Goal: Information Seeking & Learning: Learn about a topic

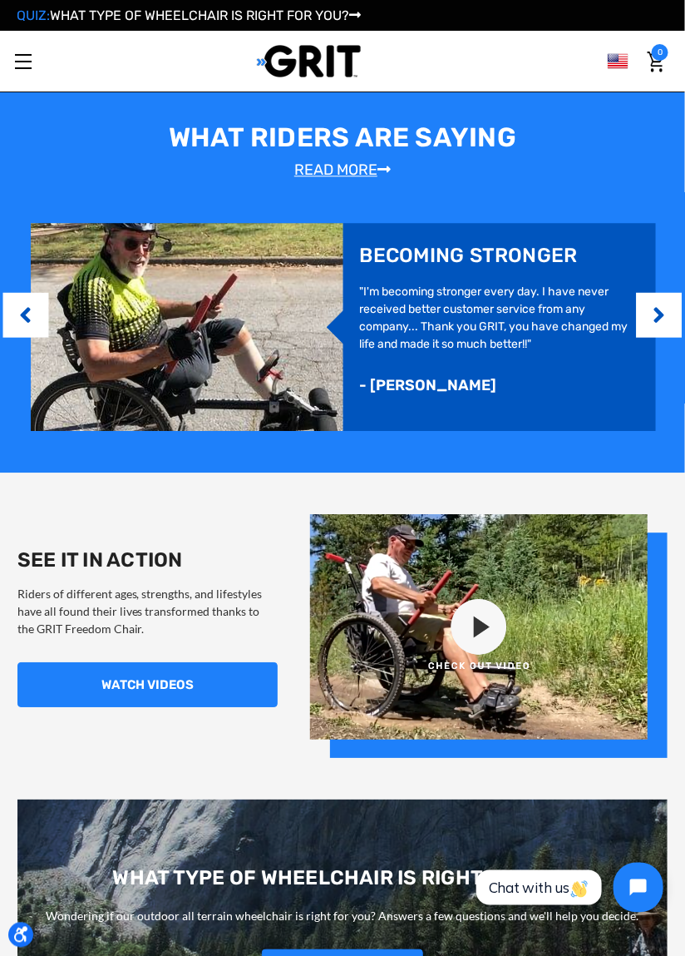
scroll to position [871, 0]
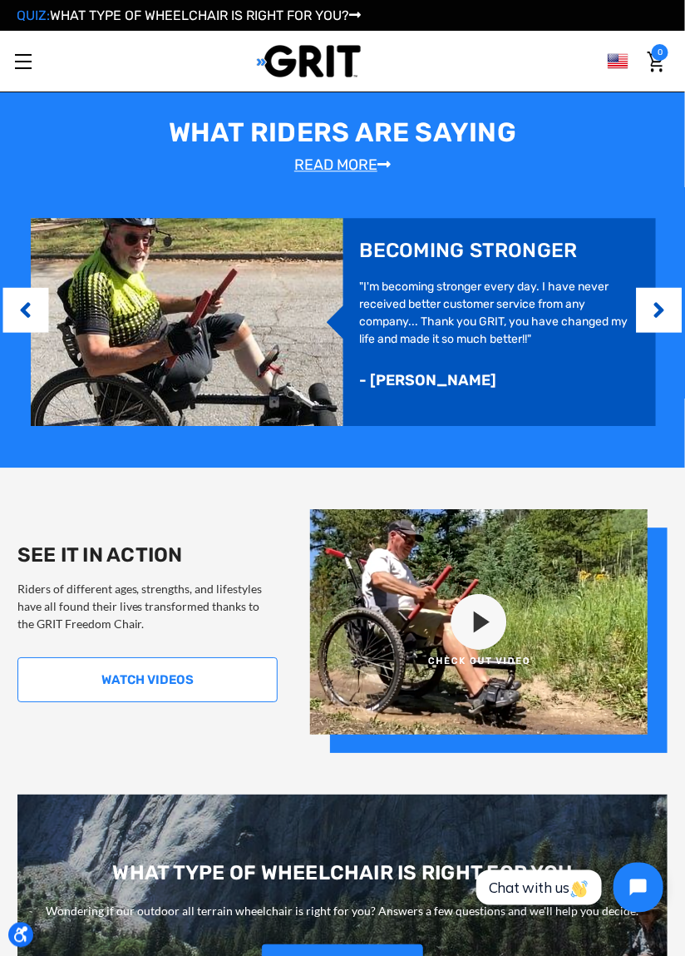
click at [112, 688] on link "WATCH VIDEOS" at bounding box center [147, 680] width 260 height 46
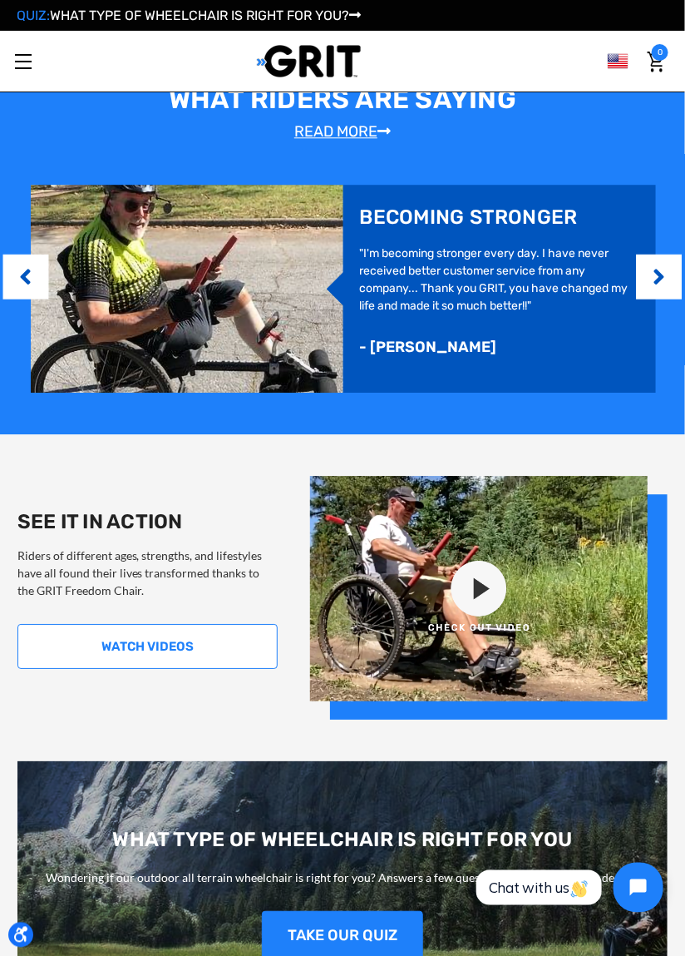
scroll to position [951, 0]
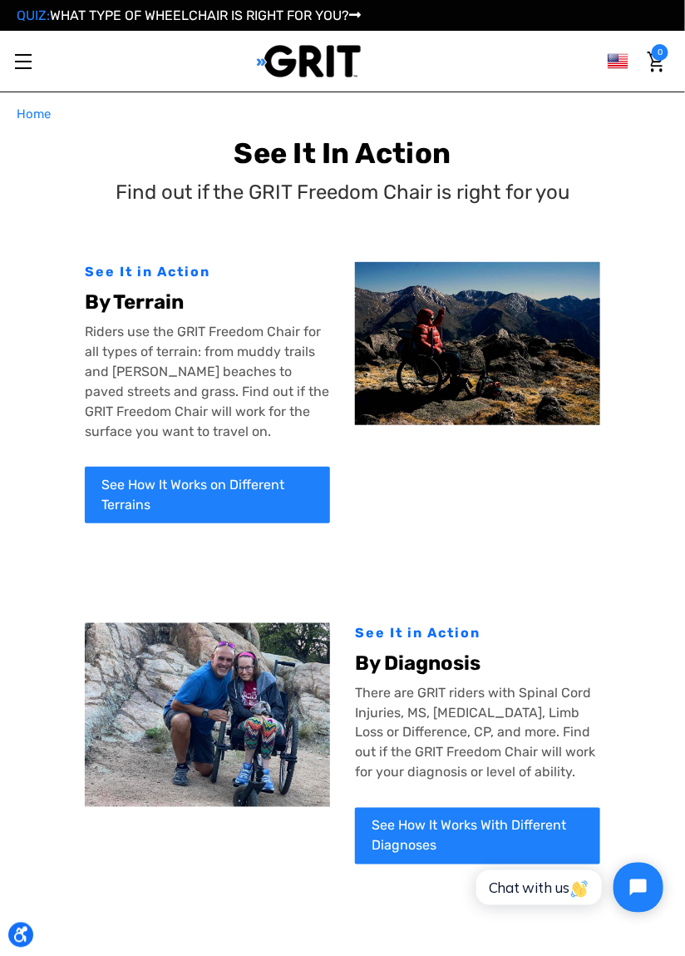
scroll to position [11, 0]
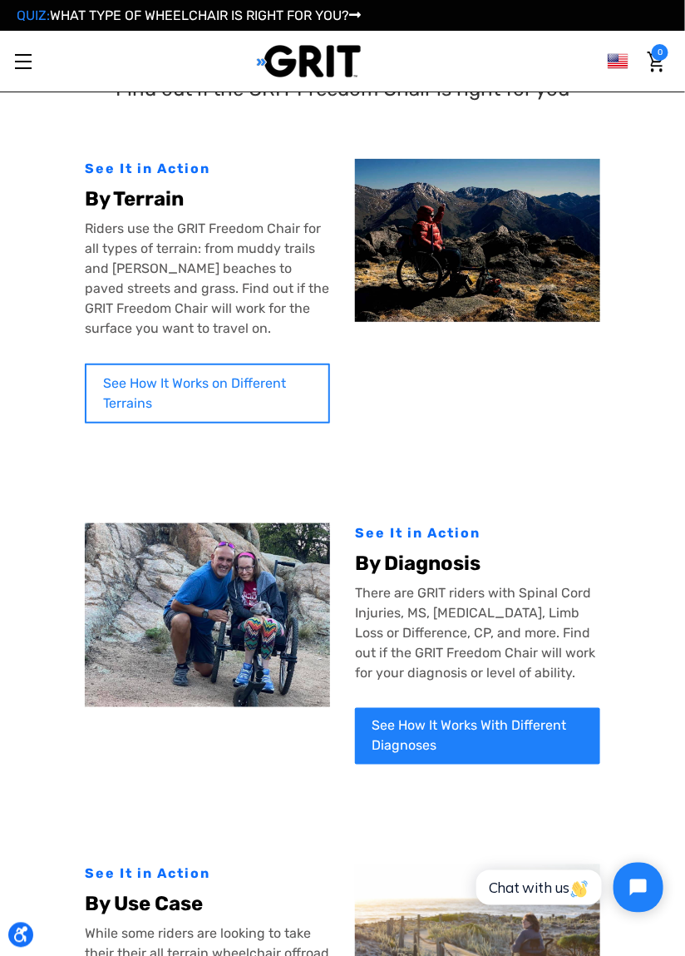
click at [156, 399] on link "See How It Works on Different Terrains" at bounding box center [207, 393] width 245 height 60
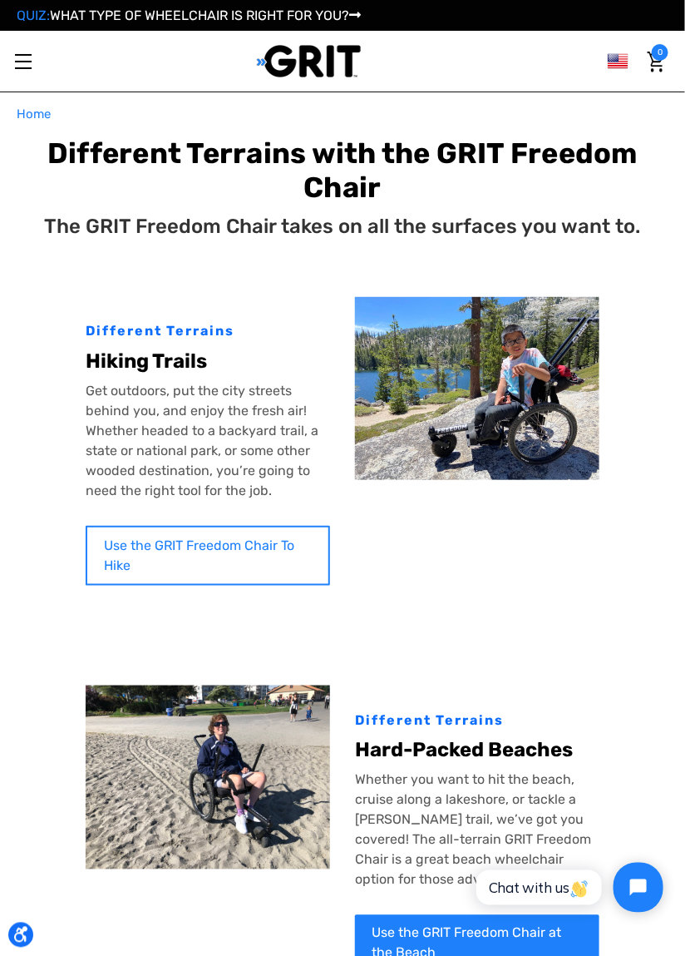
click at [207, 549] on link "Use the GRIT Freedom Chair To Hike" at bounding box center [208, 556] width 245 height 60
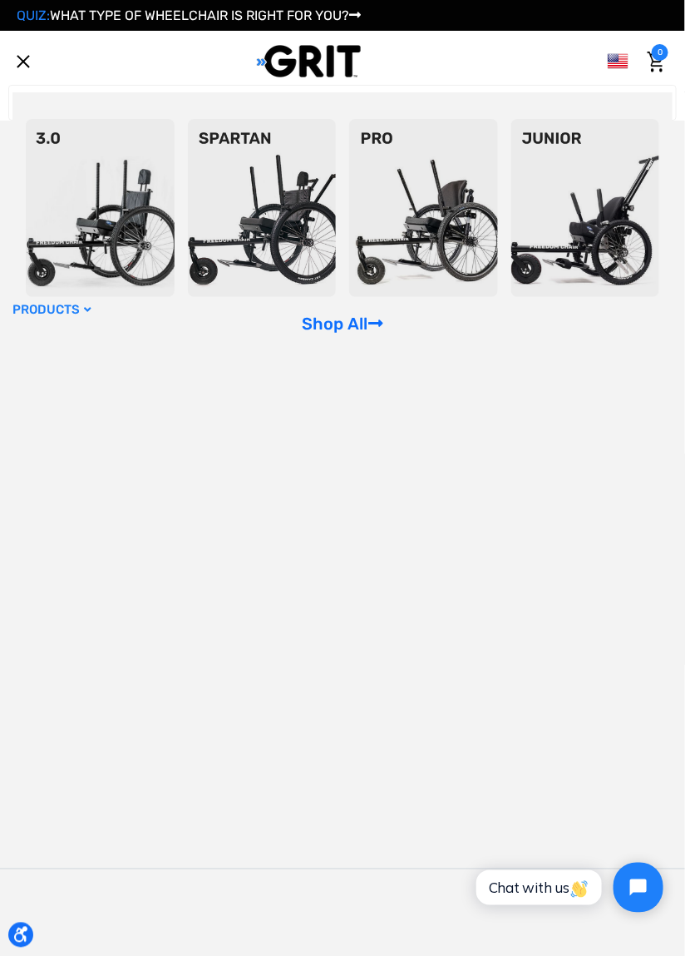
click at [334, 319] on link "Products" at bounding box center [342, 310] width 660 height 32
